Goal: Information Seeking & Learning: Find specific fact

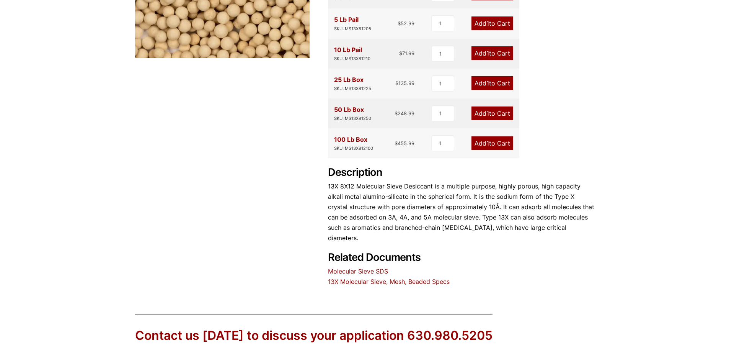
scroll to position [255, 0]
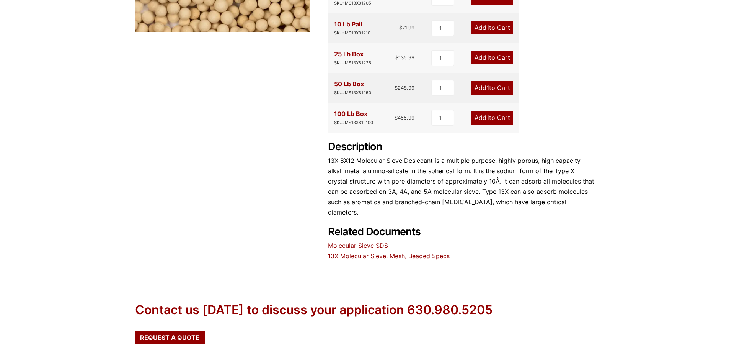
click at [397, 252] on link "13X Molecular Sieve, Mesh, Beaded Specs" at bounding box center [389, 256] width 122 height 8
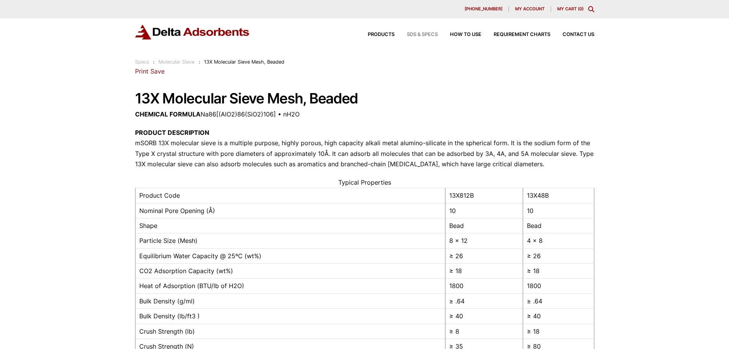
click at [425, 33] on span "SDS & SPECS" at bounding box center [422, 34] width 31 height 5
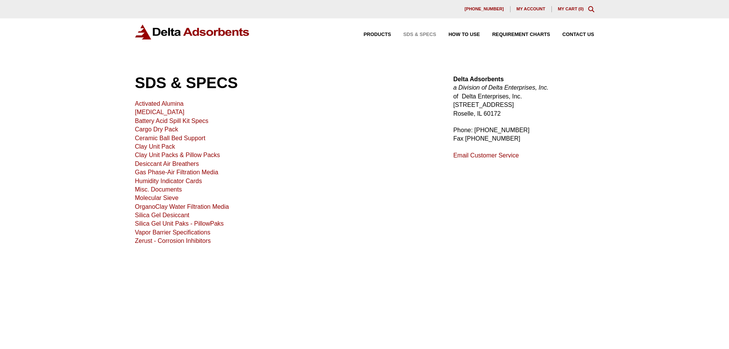
click at [147, 196] on link "Molecular Sieve" at bounding box center [157, 197] width 44 height 7
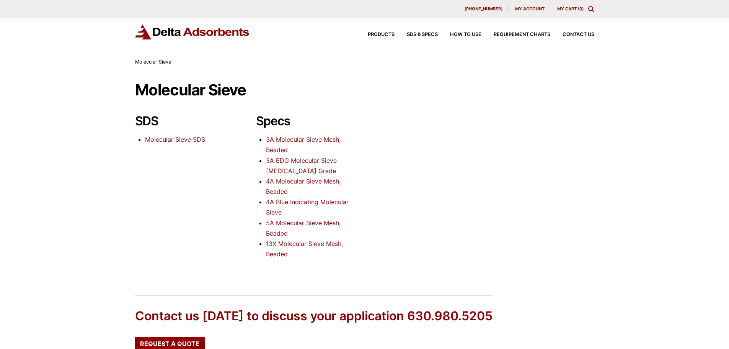
click at [292, 243] on link "13X Molecular Sieve Mesh, Beaded" at bounding box center [304, 249] width 77 height 18
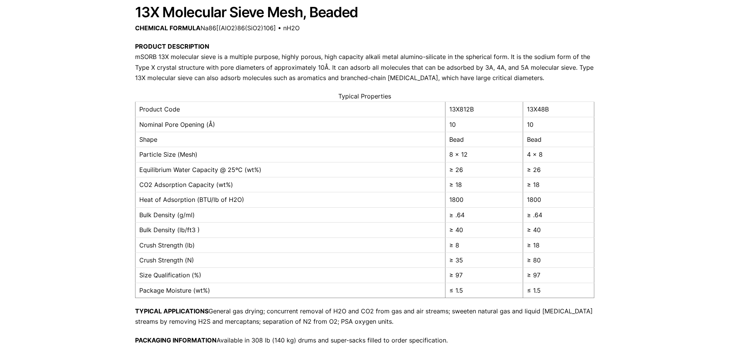
scroll to position [77, 0]
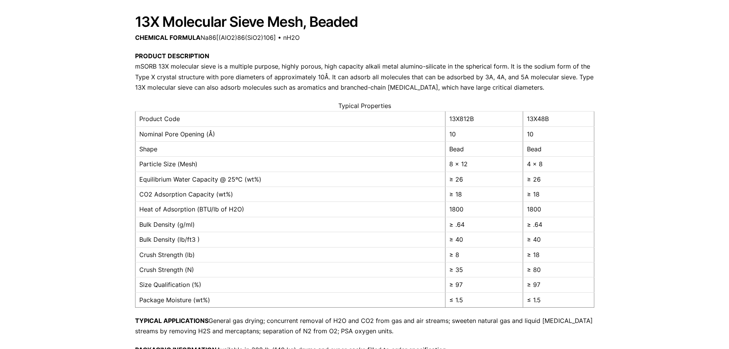
click at [486, 165] on td "8 x 12" at bounding box center [484, 163] width 78 height 15
click at [574, 162] on td "4 x 8" at bounding box center [558, 163] width 71 height 15
